Goal: Task Accomplishment & Management: Manage account settings

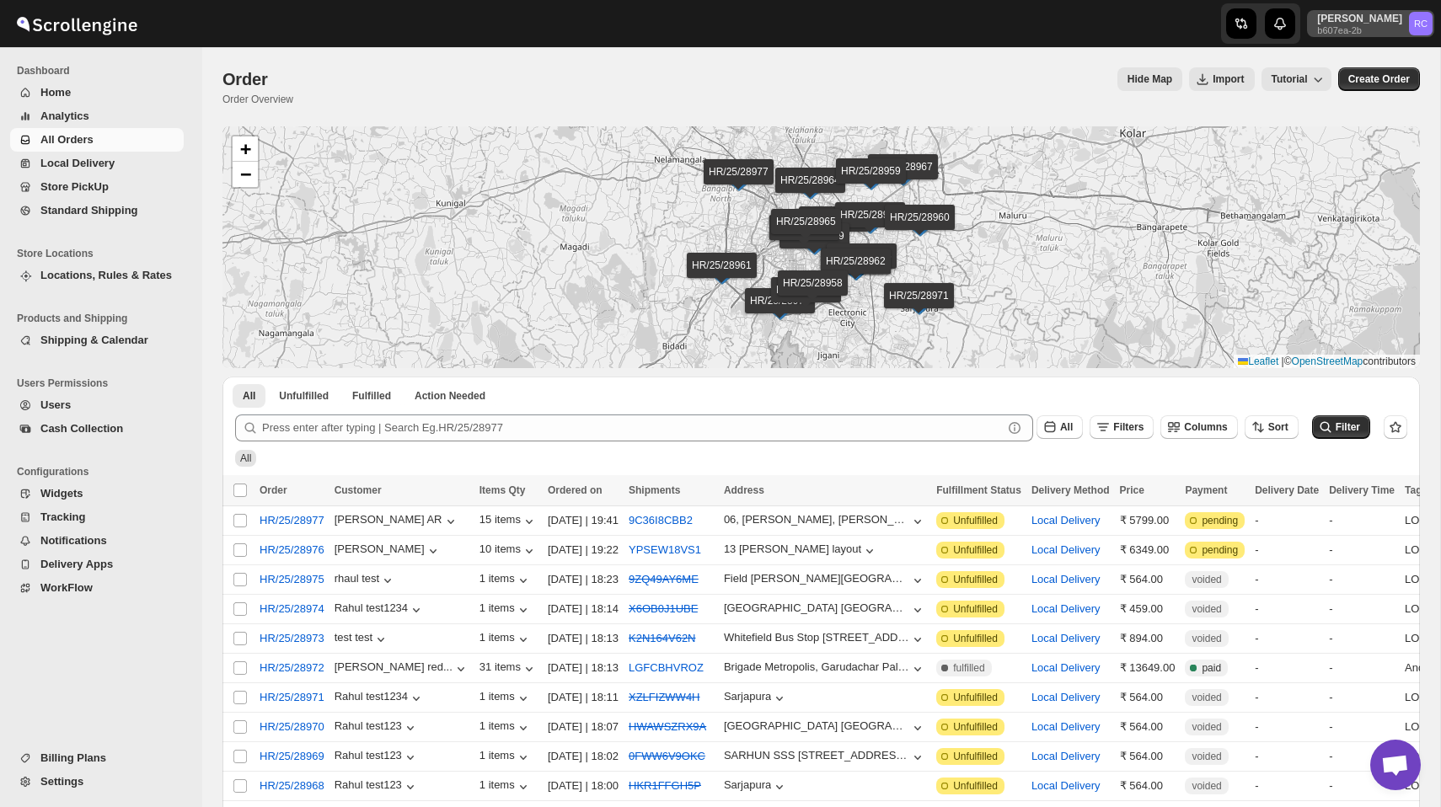
click at [1374, 18] on p "Rahul Chopra" at bounding box center [1359, 18] width 85 height 13
click at [1349, 174] on button "Logout" at bounding box center [1379, 184] width 99 height 27
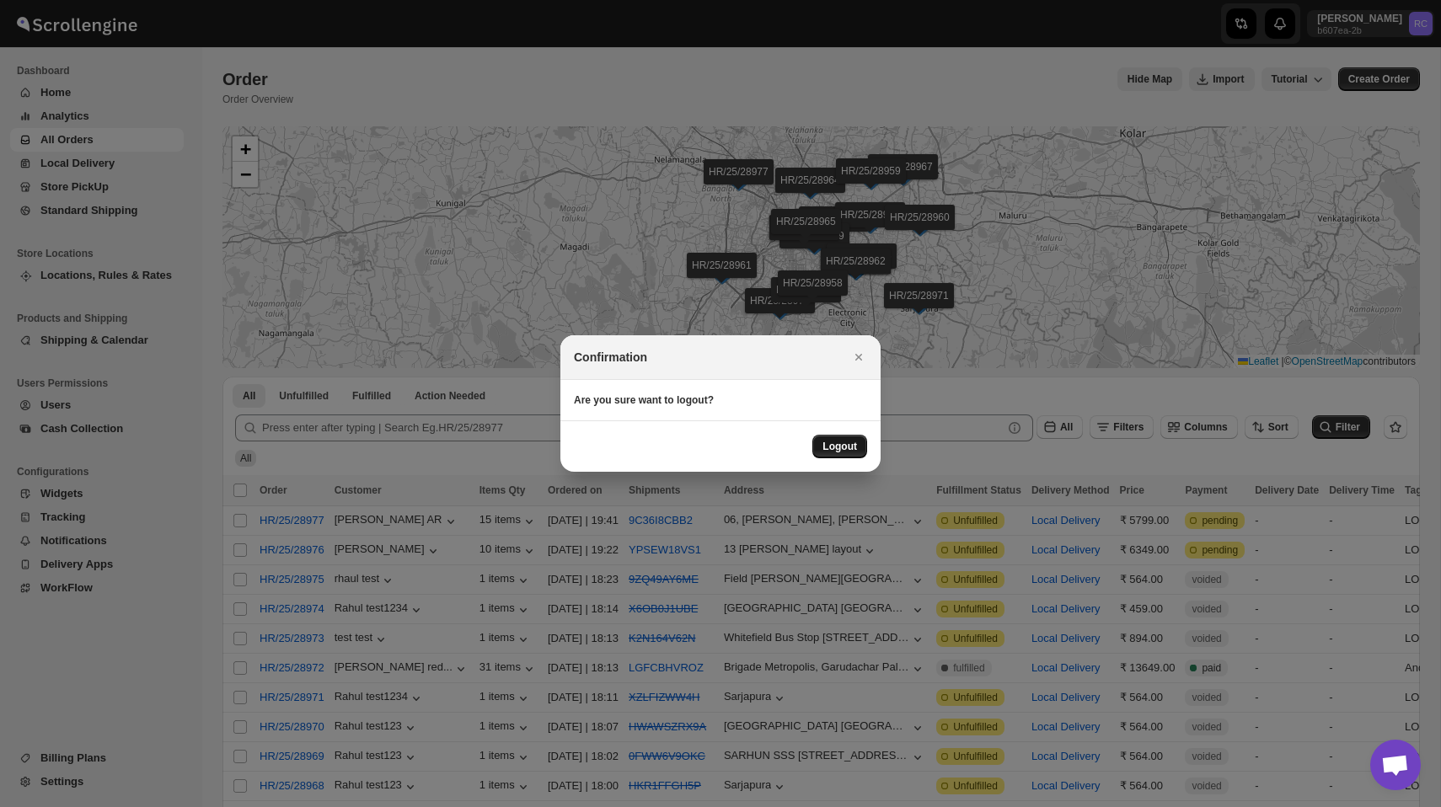
click at [844, 451] on span "Logout" at bounding box center [839, 446] width 35 height 13
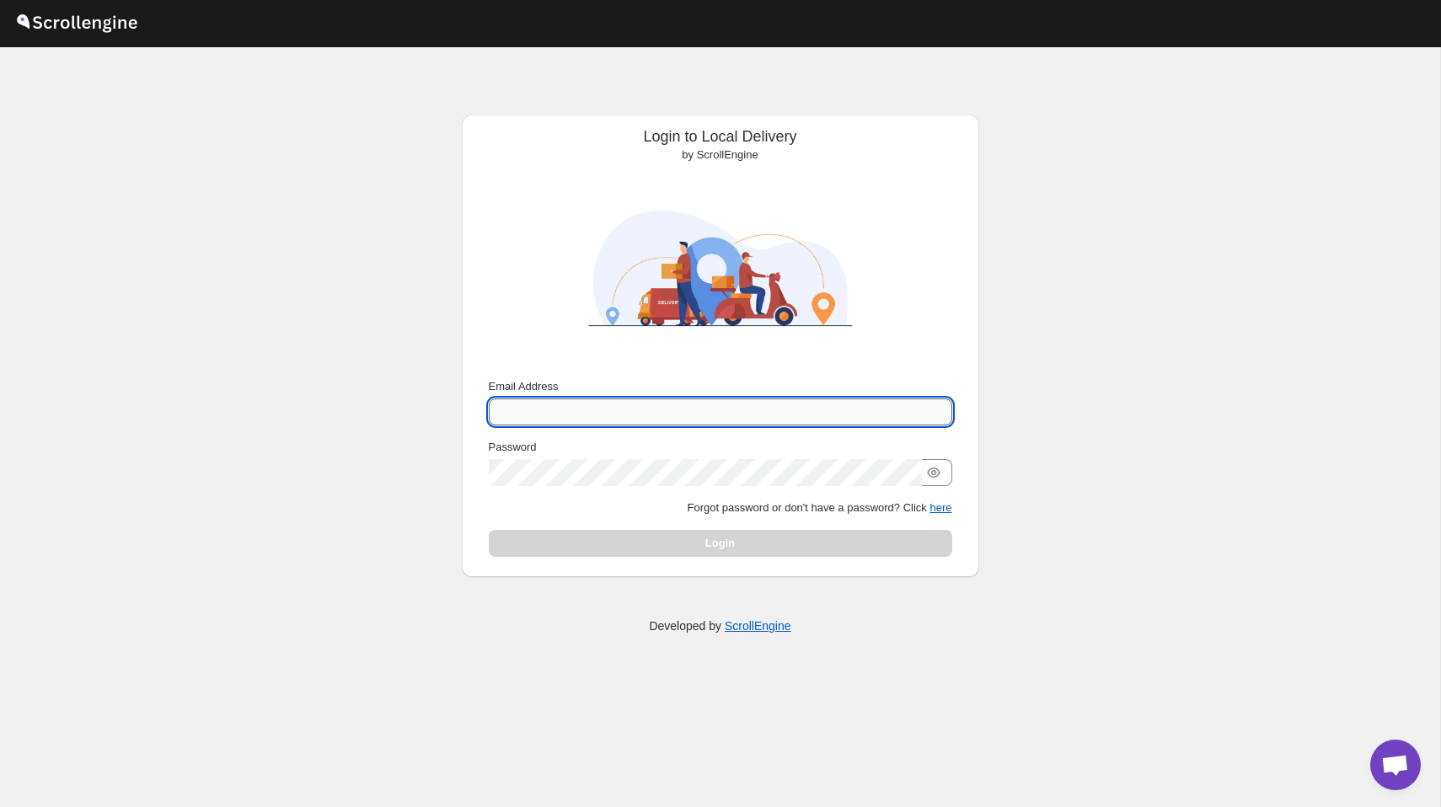
click at [769, 411] on input "Email Address" at bounding box center [720, 412] width 463 height 27
type input "[PERSON_NAME][EMAIL_ADDRESS][DOMAIN_NAME]"
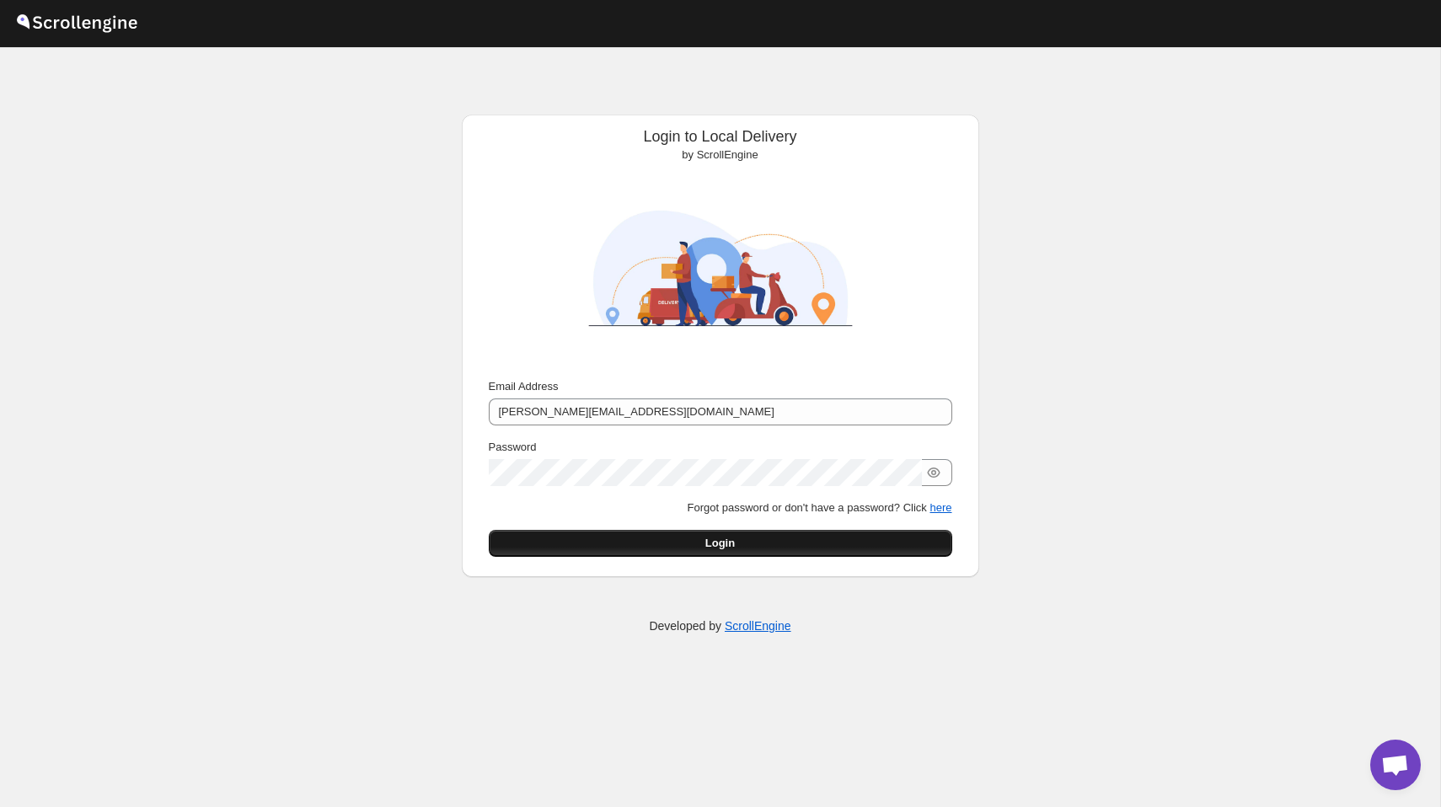
click at [746, 539] on button "Login" at bounding box center [720, 543] width 463 height 27
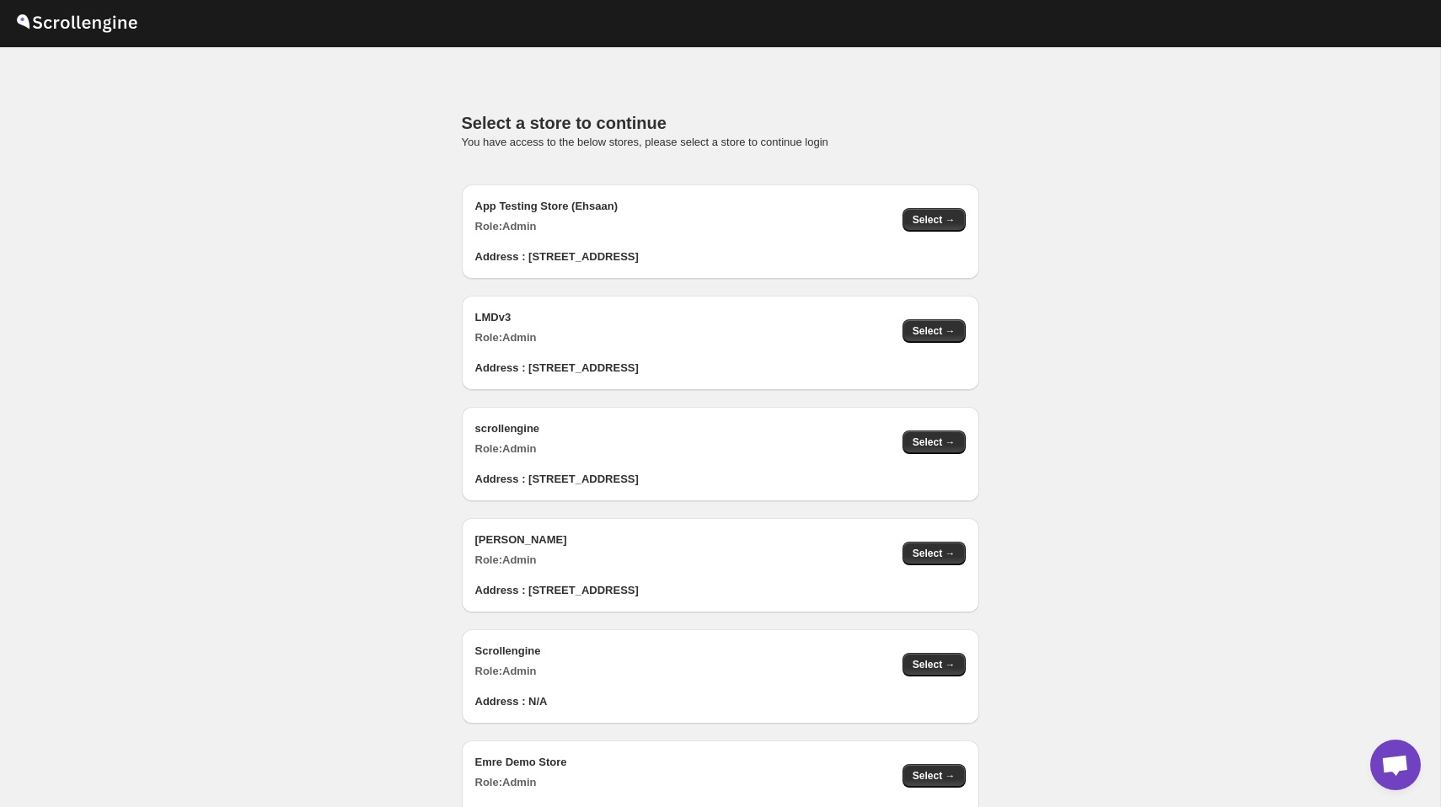
scroll to position [1693, 0]
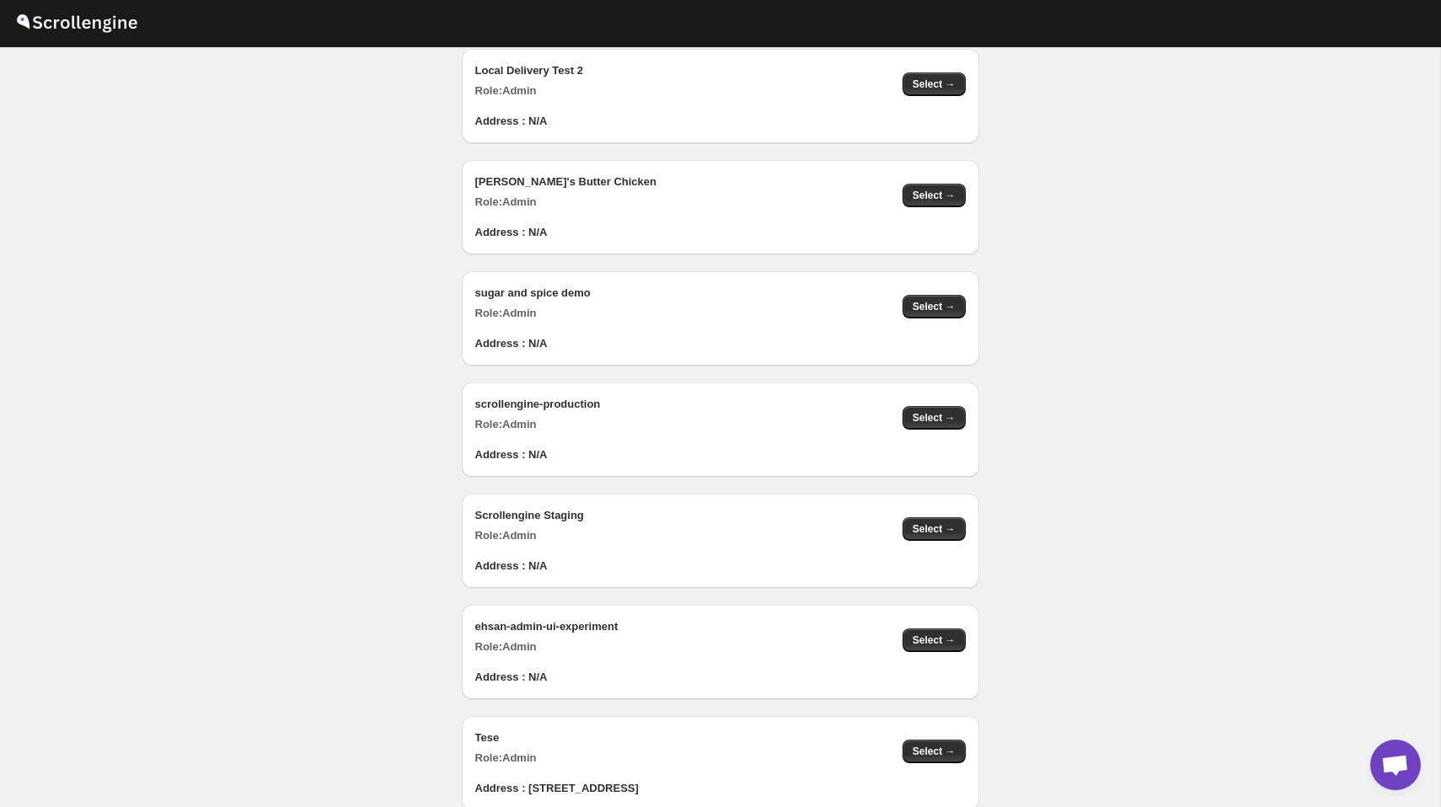
click at [917, 396] on div "scrollengine-production Role: Admin Select →" at bounding box center [714, 408] width 504 height 51
click at [923, 411] on span "Select →" at bounding box center [934, 417] width 43 height 13
